Goal: Task Accomplishment & Management: Complete application form

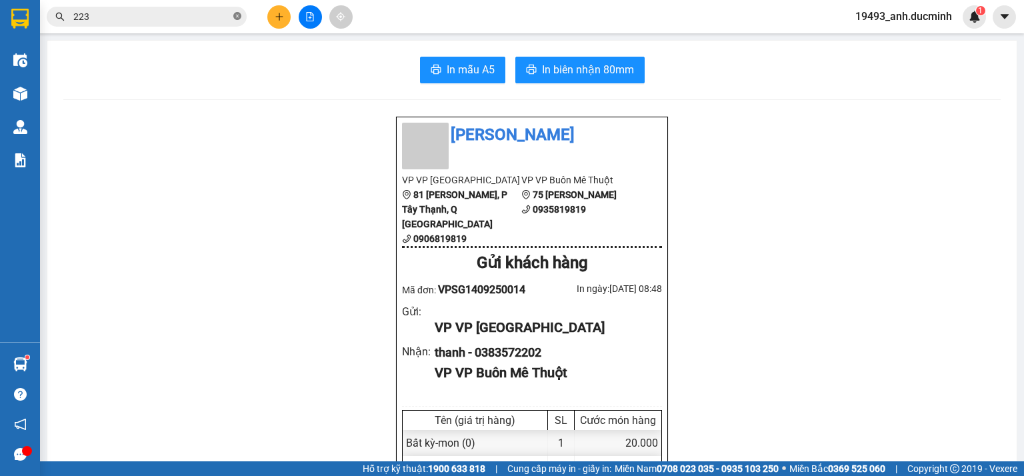
click at [237, 20] on icon "close-circle" at bounding box center [237, 16] width 8 height 8
click at [189, 3] on div "Kết quả tìm kiếm ( 4410 ) Bộ lọc Mã ĐH Trạng thái Món hàng Thu hộ Tổng cước Chư…" at bounding box center [512, 16] width 1024 height 33
click at [189, 16] on input "text" at bounding box center [151, 16] width 157 height 15
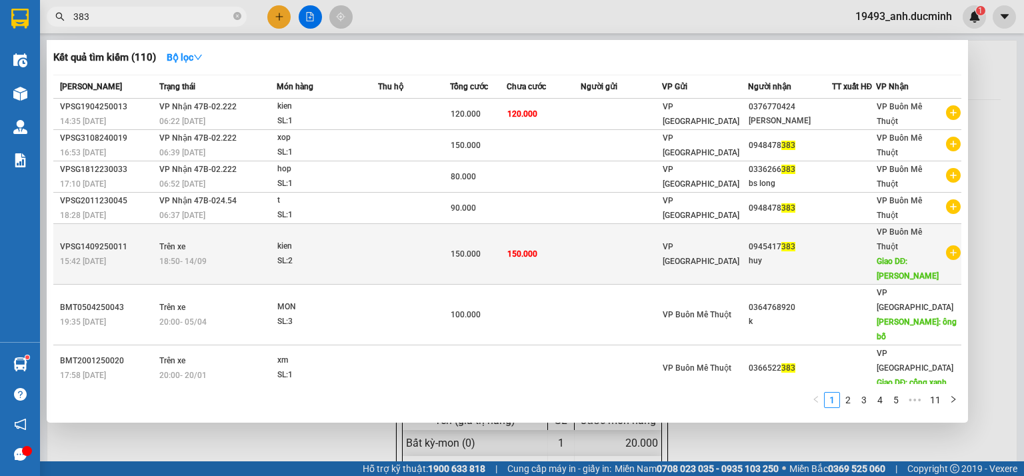
type input "383"
click at [470, 247] on div "150.000" at bounding box center [478, 254] width 55 height 15
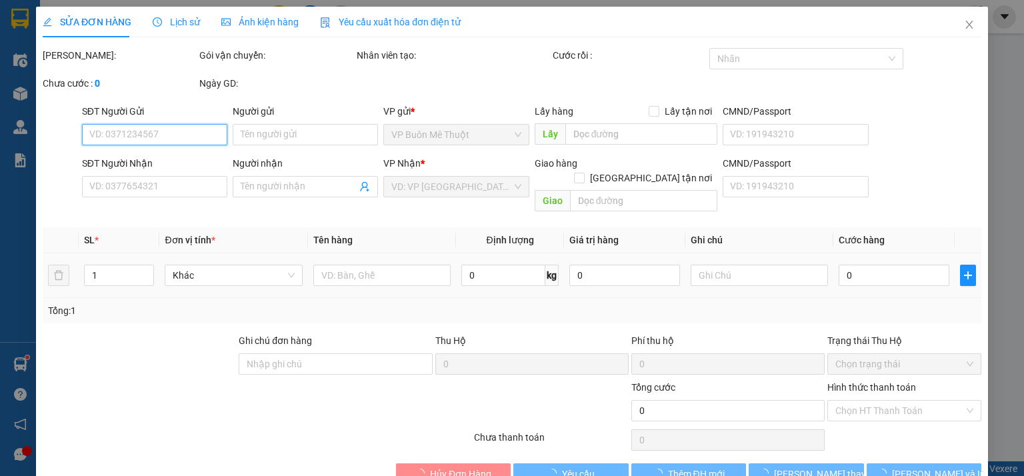
type input "0945417383"
type input "huy"
type input "doan ket"
type input "150.000"
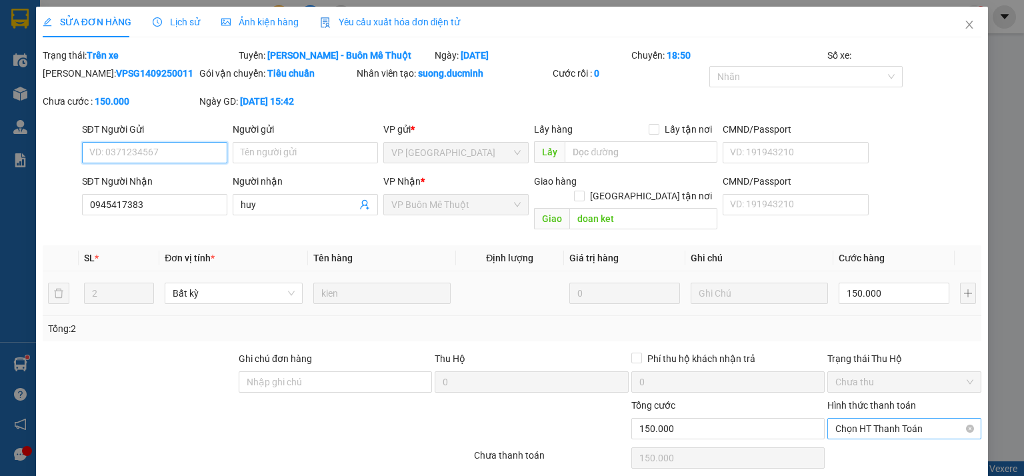
click at [879, 419] on span "Chọn HT Thanh Toán" at bounding box center [904, 429] width 138 height 20
drag, startPoint x: 872, startPoint y: 437, endPoint x: 853, endPoint y: 449, distance: 22.6
click at [872, 438] on div "Tại văn phòng" at bounding box center [896, 440] width 137 height 15
type input "0"
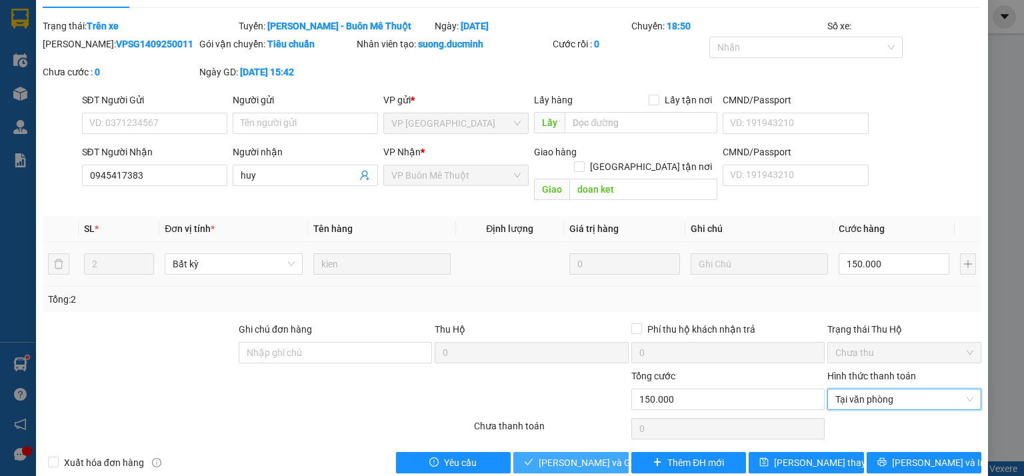
scroll to position [37, 0]
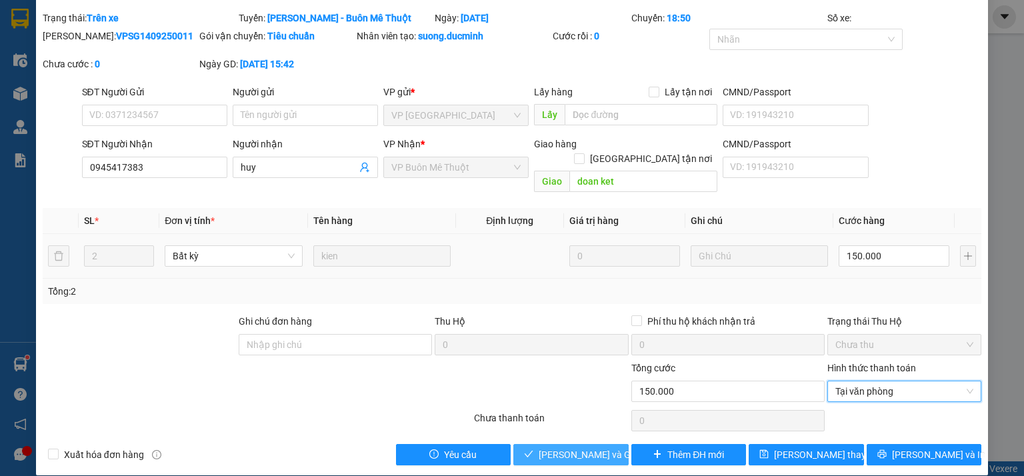
click at [591, 447] on span "[PERSON_NAME] và Giao hàng" at bounding box center [603, 454] width 128 height 15
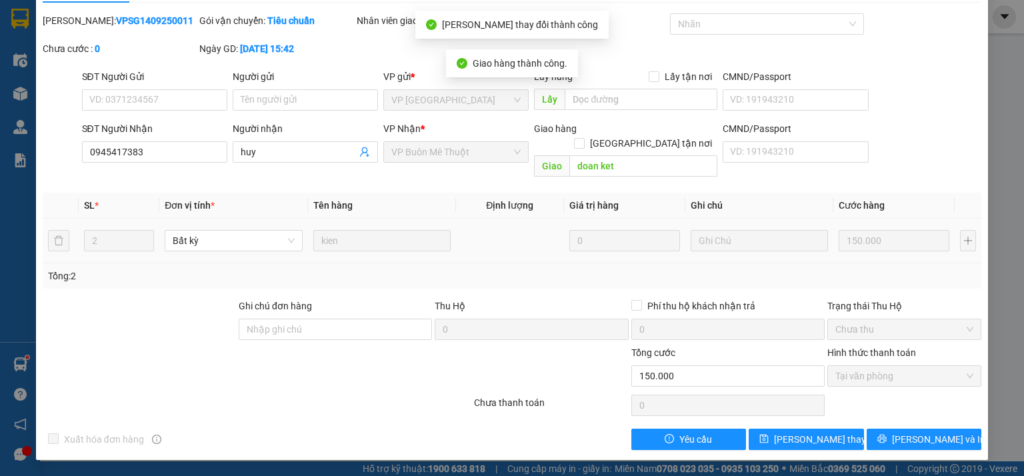
scroll to position [19, 0]
